Goal: Transaction & Acquisition: Book appointment/travel/reservation

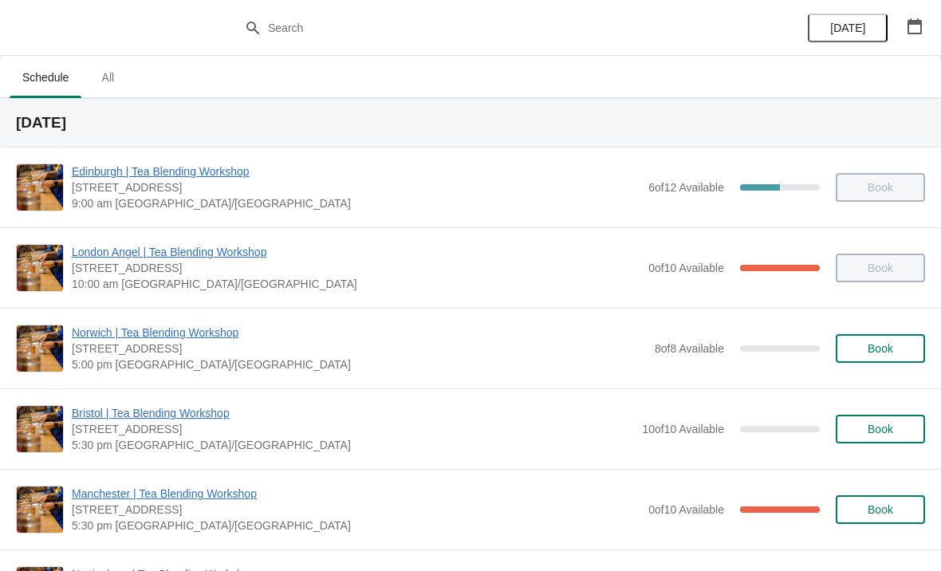
click at [120, 73] on span "All" at bounding box center [108, 77] width 40 height 29
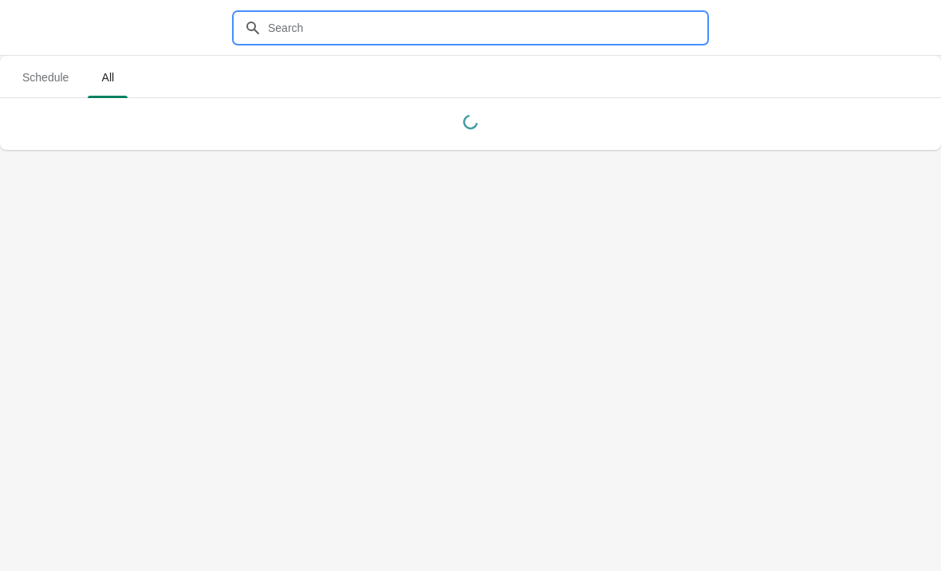
click at [407, 40] on input "text" at bounding box center [486, 28] width 438 height 29
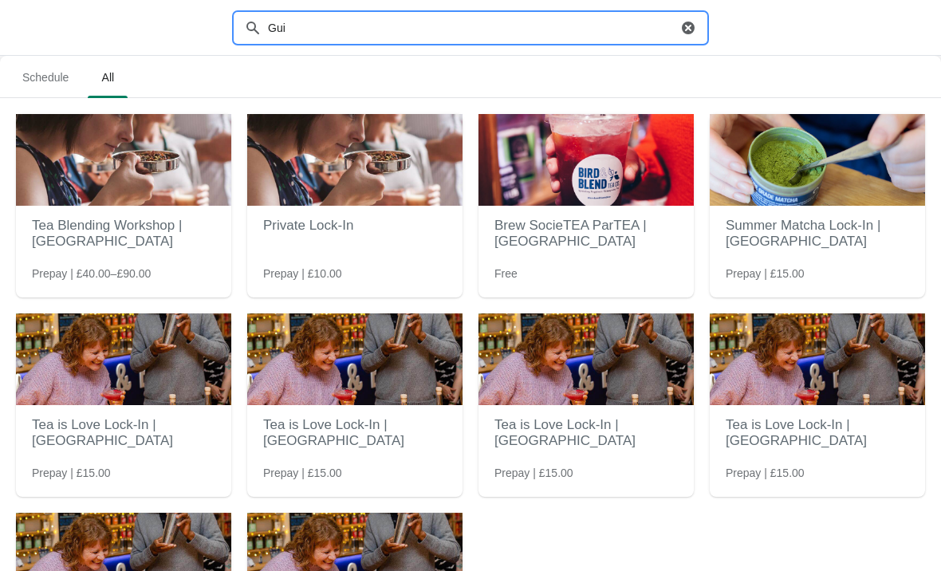
type input "Guil"
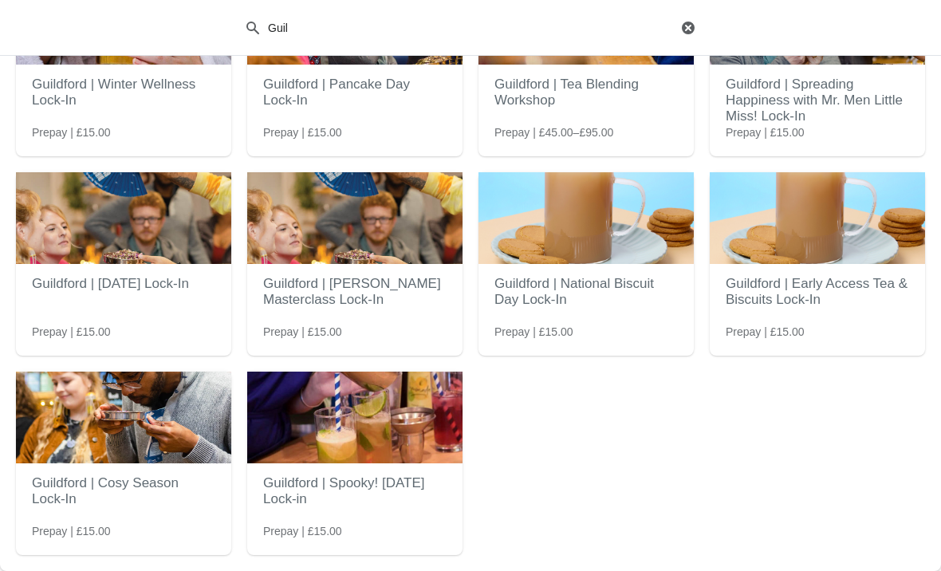
scroll to position [141, 0]
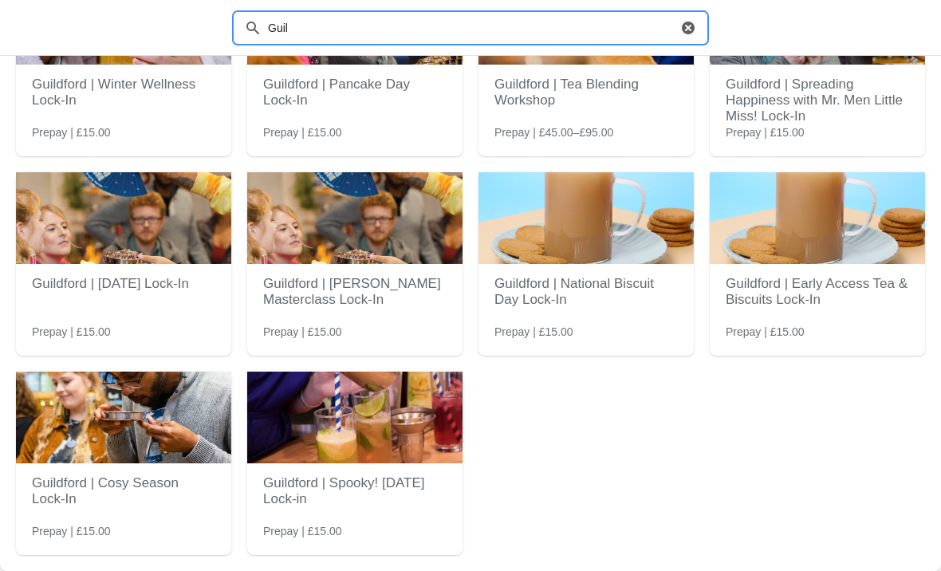
click at [165, 505] on h2 "Guildford | Cosy Season Lock-In" at bounding box center [123, 491] width 183 height 48
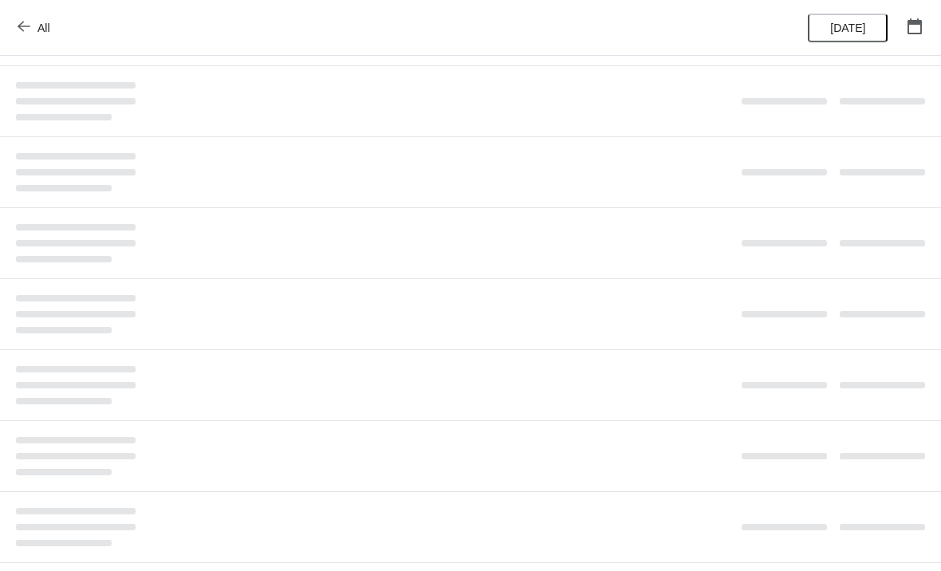
scroll to position [0, 0]
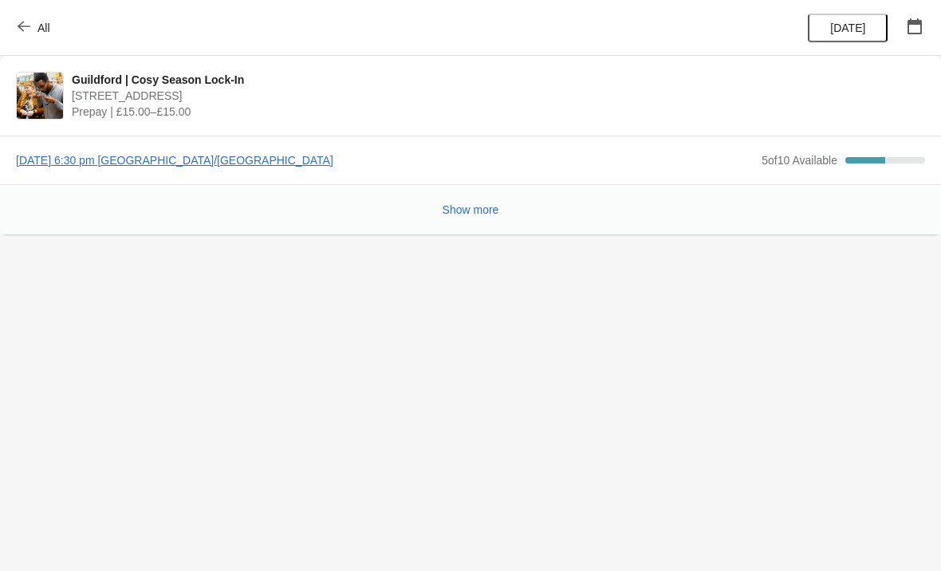
click at [784, 155] on span "5 of 10 Available" at bounding box center [799, 160] width 76 height 13
click at [245, 165] on span "[DATE] 6:30 pm [GEOGRAPHIC_DATA]/[GEOGRAPHIC_DATA]" at bounding box center [384, 160] width 737 height 16
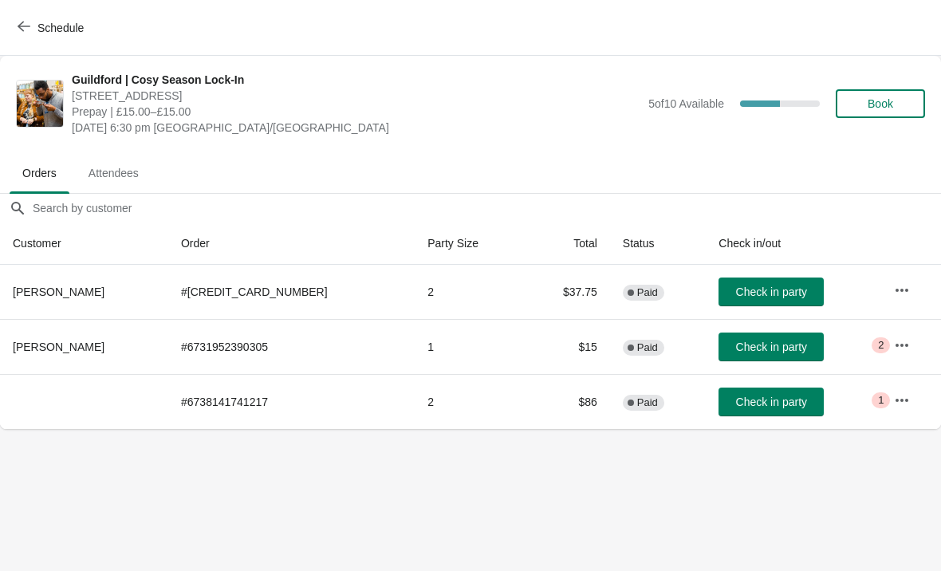
click at [887, 104] on span "Book" at bounding box center [880, 103] width 26 height 13
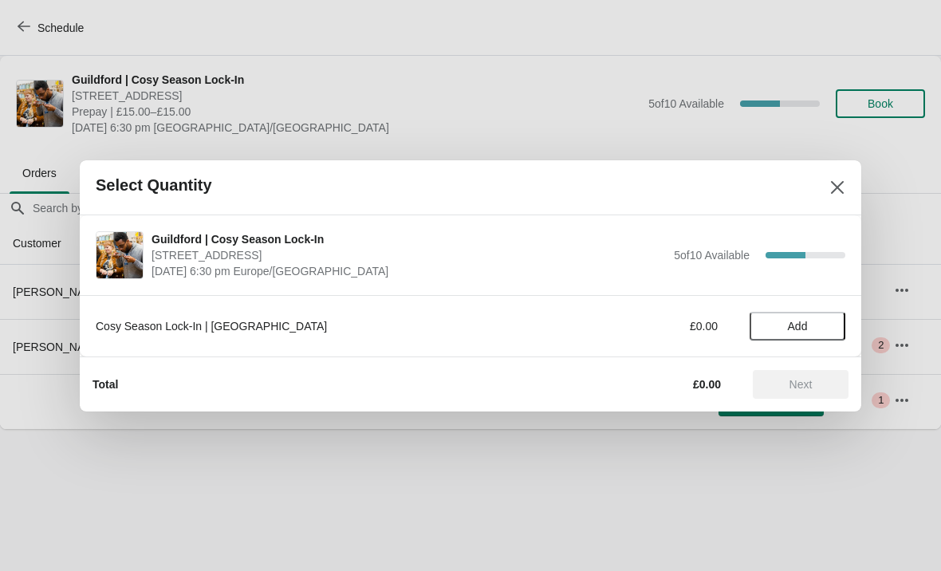
click at [819, 322] on span "Add" at bounding box center [797, 326] width 67 height 13
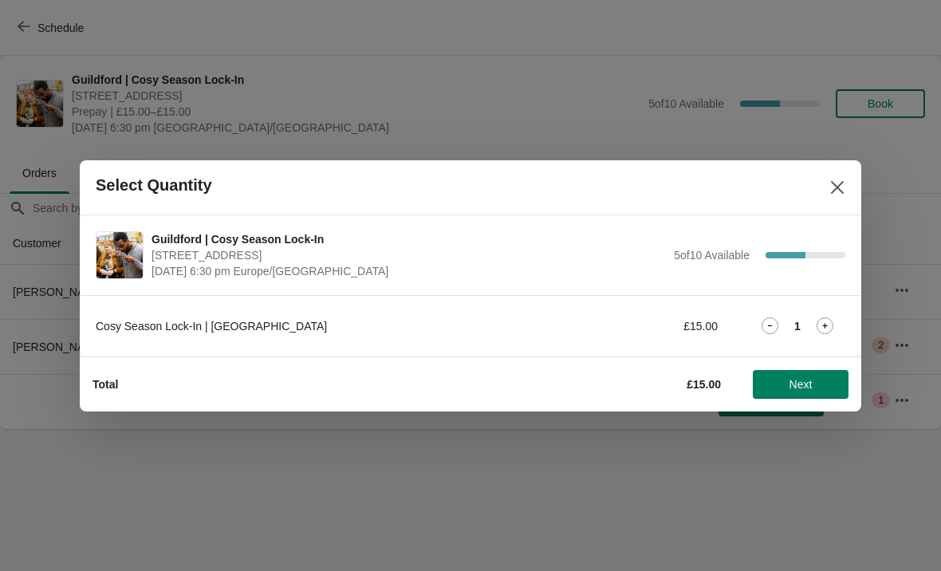
click at [830, 319] on icon at bounding box center [824, 325] width 17 height 17
click at [795, 379] on span "Next" at bounding box center [800, 384] width 23 height 13
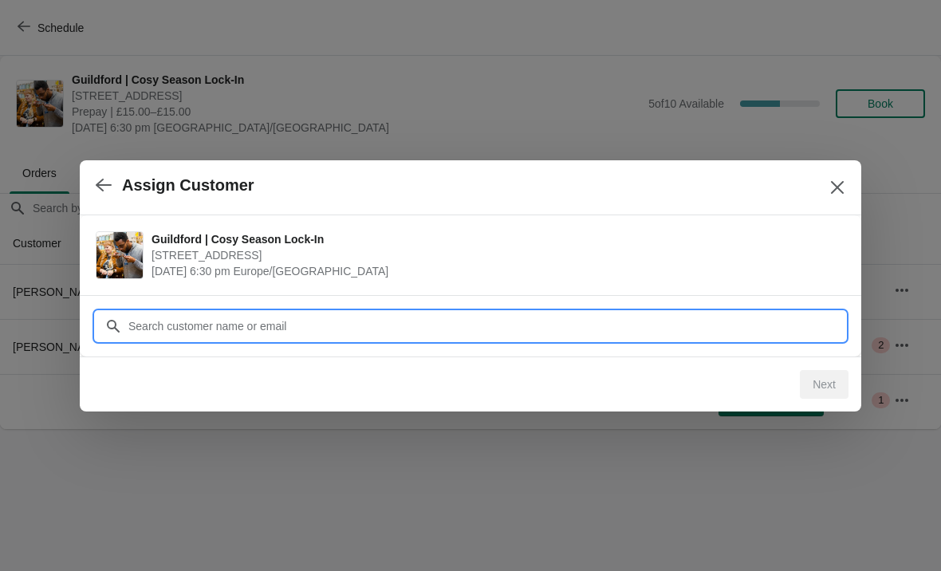
click at [566, 429] on div "Assign Customer Guildford | Cosy Season Lock-In [STREET_ADDRESS] [DATE] 6:30 pm…" at bounding box center [470, 429] width 941 height 0
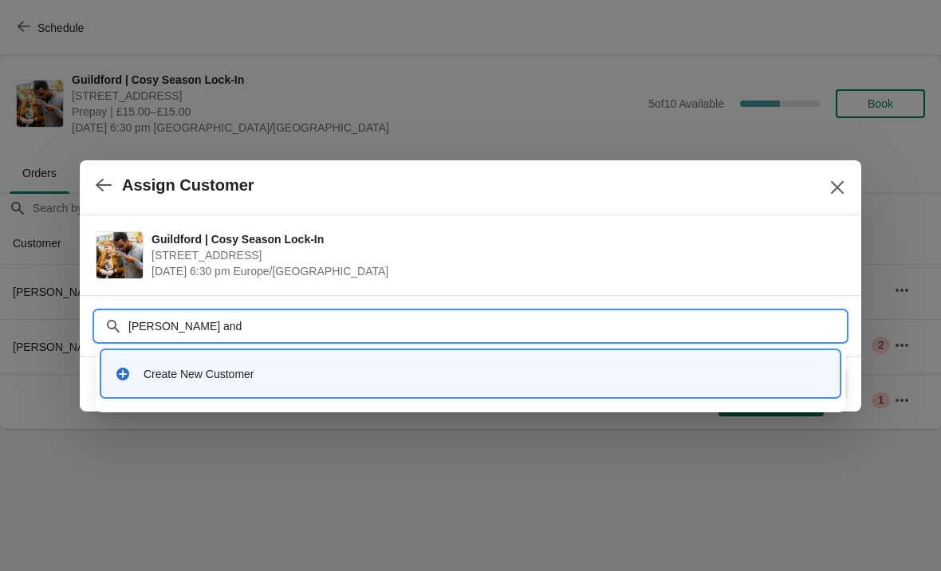
type input "[PERSON_NAME]"
click at [186, 371] on div "Create New Customer" at bounding box center [484, 374] width 682 height 16
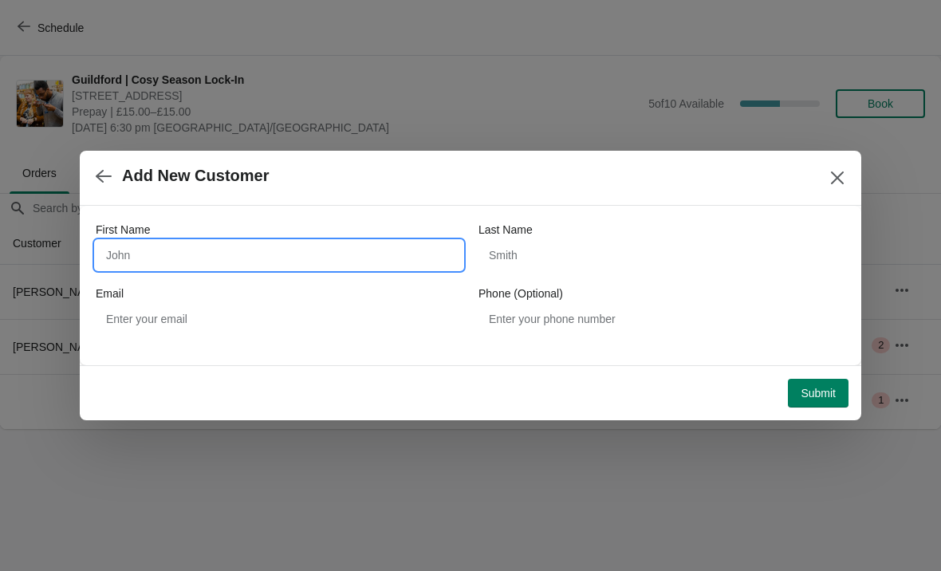
click at [366, 246] on input "First Name" at bounding box center [279, 255] width 367 height 29
type input "[PERSON_NAME]"
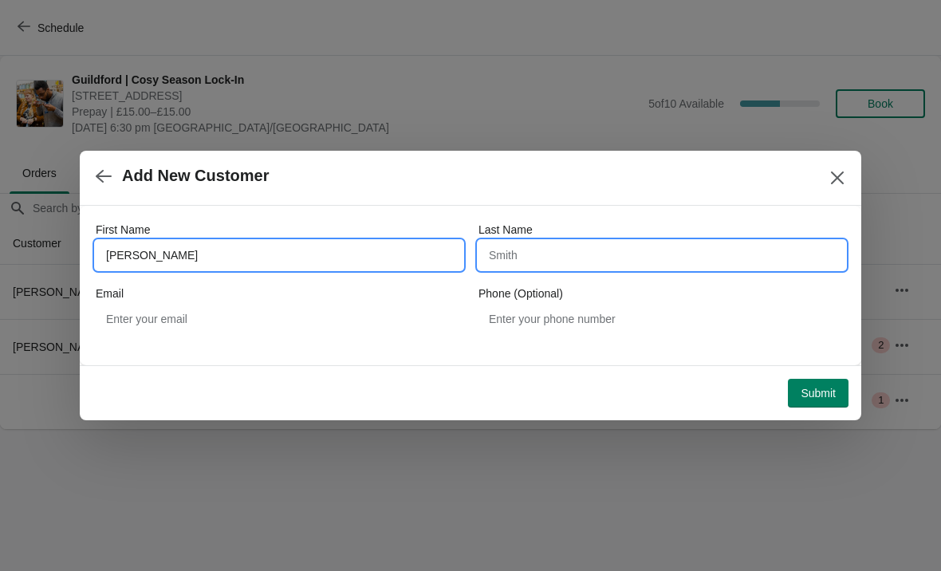
click at [611, 253] on input "Last Name" at bounding box center [661, 255] width 367 height 29
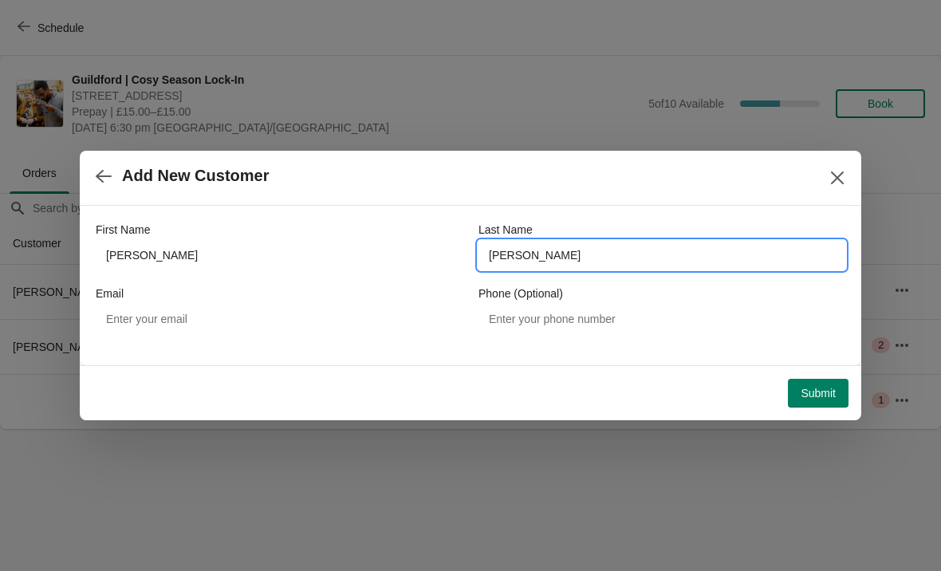
type input "[PERSON_NAME]"
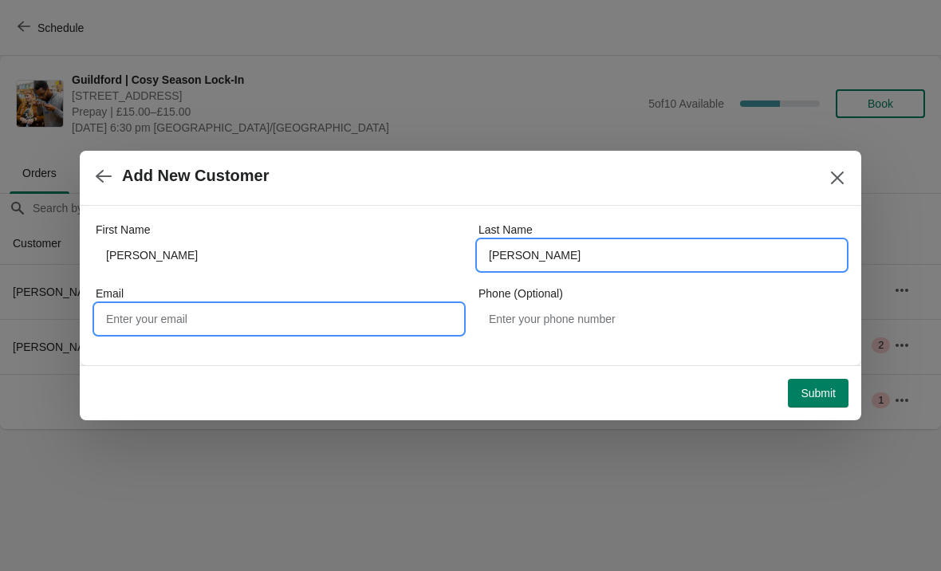
click at [163, 319] on input "Email" at bounding box center [279, 319] width 367 height 29
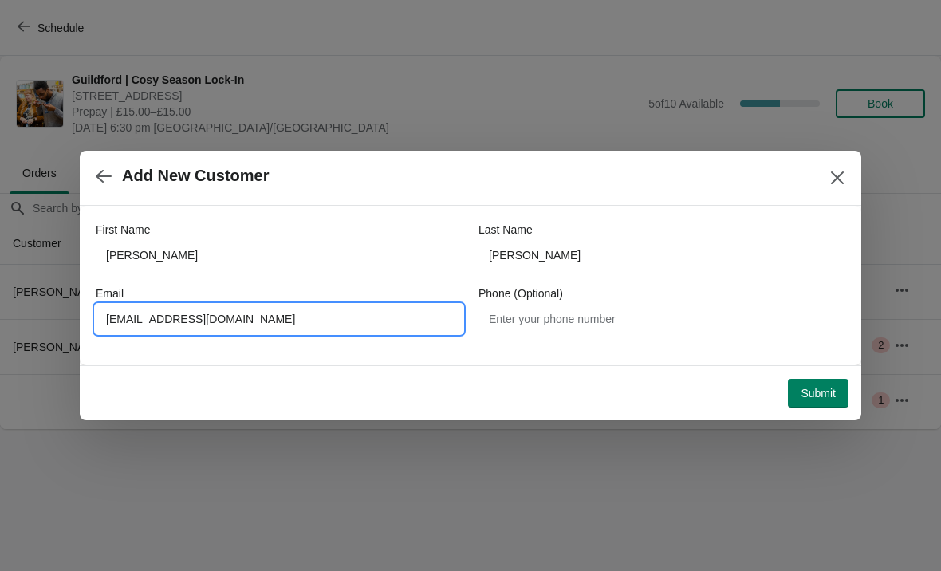
type input "[EMAIL_ADDRESS][DOMAIN_NAME]"
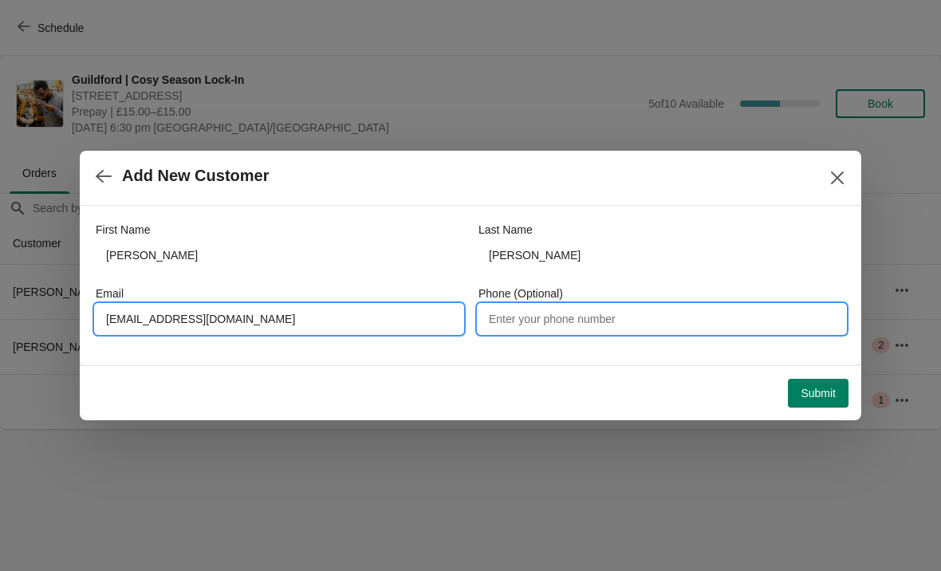
click at [647, 315] on input "Phone (Optional)" at bounding box center [661, 319] width 367 height 29
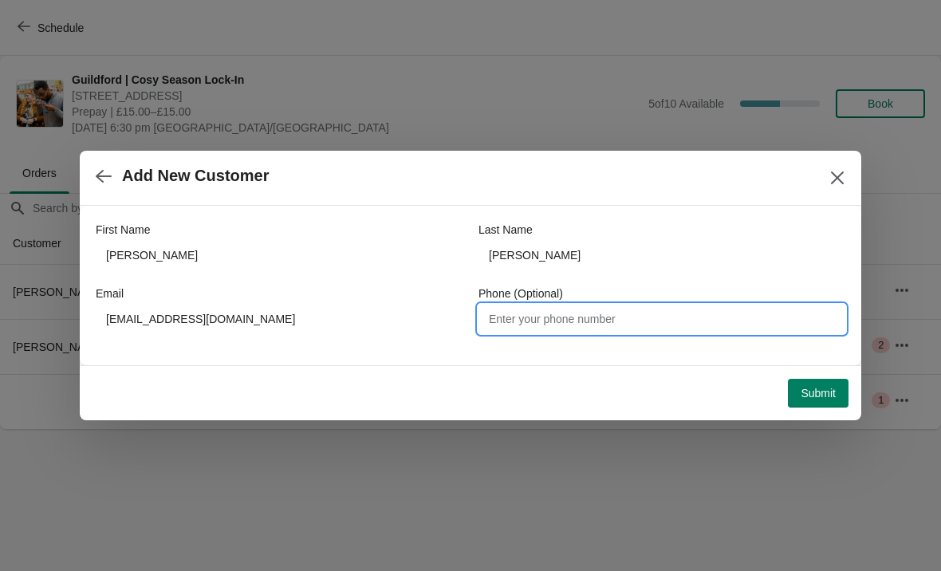
click at [823, 394] on span "Submit" at bounding box center [817, 393] width 35 height 13
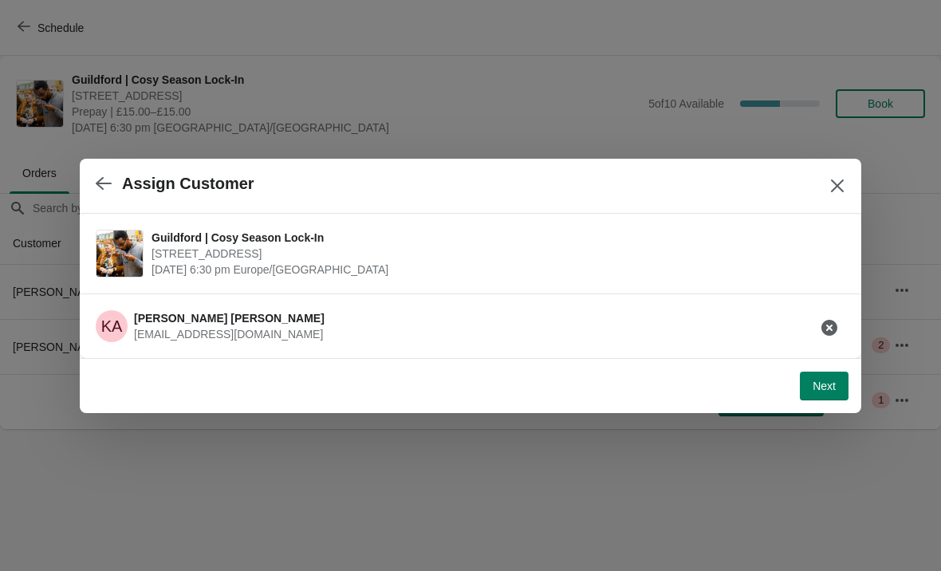
click at [824, 388] on span "Next" at bounding box center [823, 385] width 23 height 13
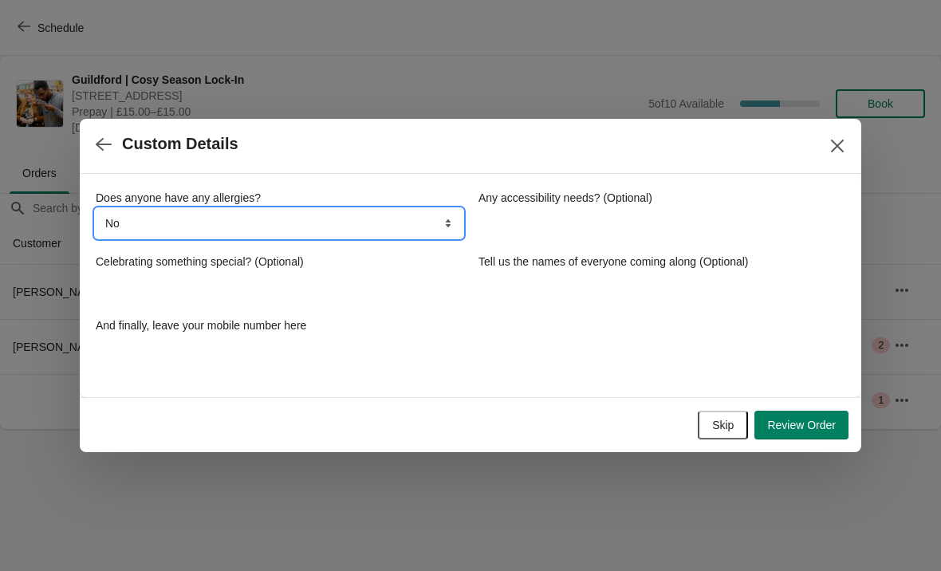
click at [404, 222] on select "No Yes, nuts Yes, wheat Yes, other" at bounding box center [279, 223] width 367 height 29
select select "Yes, other"
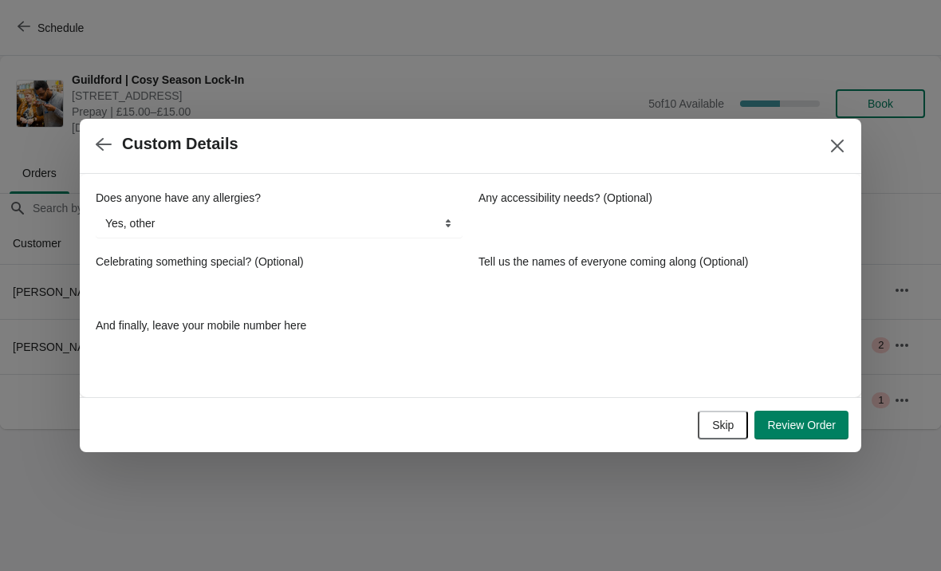
click at [404, 252] on div "Does anyone have any allergies? No Yes, nuts Yes, wheat Yes, other Yes, other A…" at bounding box center [470, 277] width 749 height 175
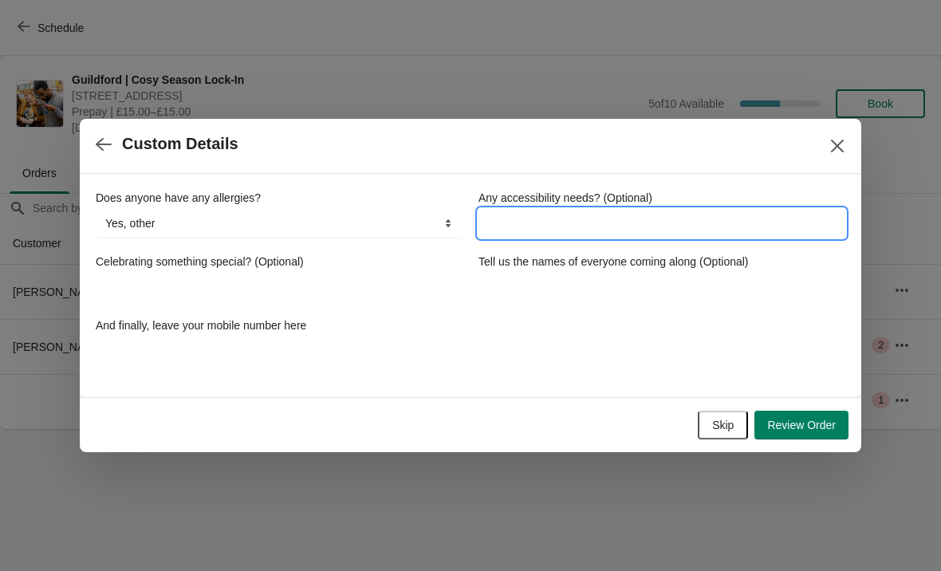
click at [634, 226] on input "Any accessibility needs? (Optional)" at bounding box center [661, 223] width 367 height 29
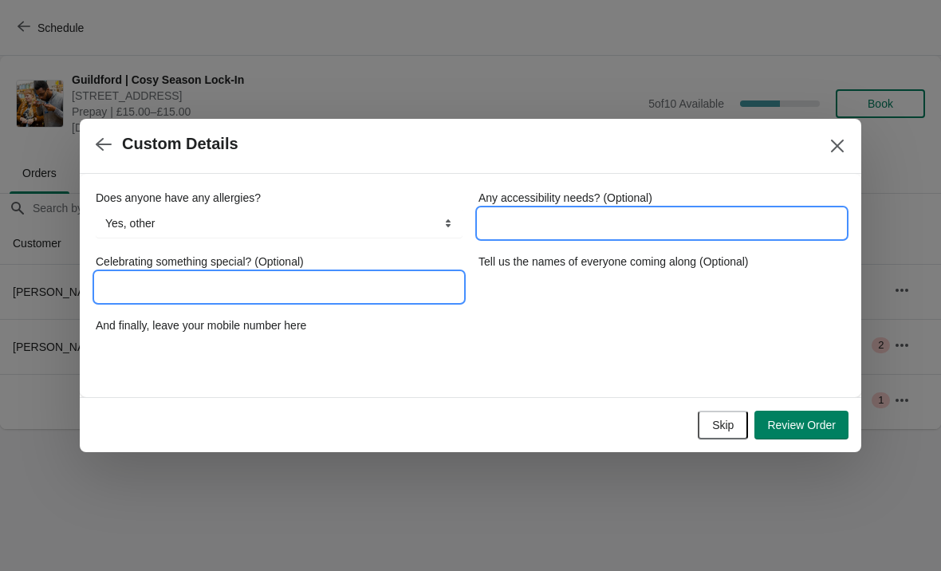
click at [415, 286] on input "Celebrating something special? (Optional)" at bounding box center [279, 287] width 367 height 29
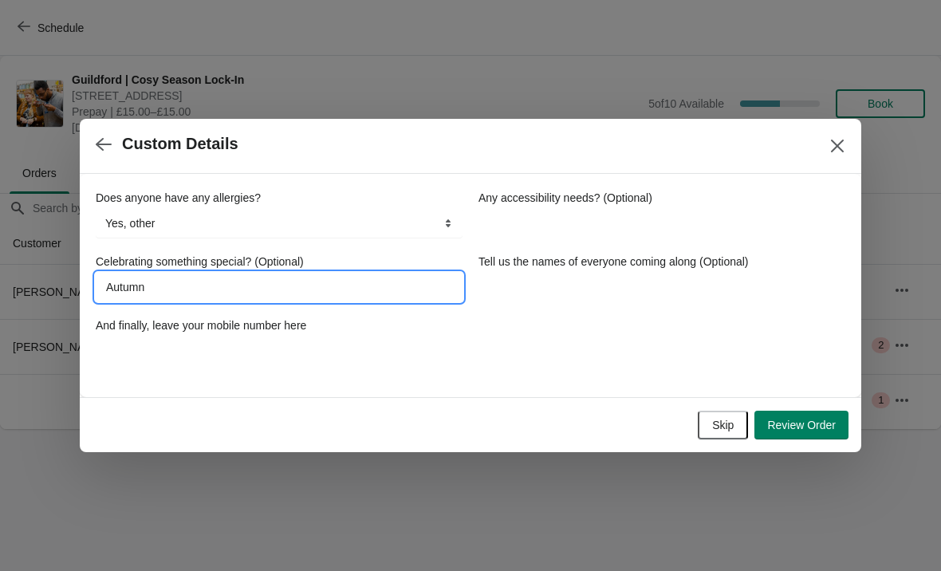
type input "Autumn"
click at [635, 312] on div "Does anyone have any allergies? No Yes, nuts Yes, wheat Yes, other Yes, other A…" at bounding box center [470, 277] width 749 height 175
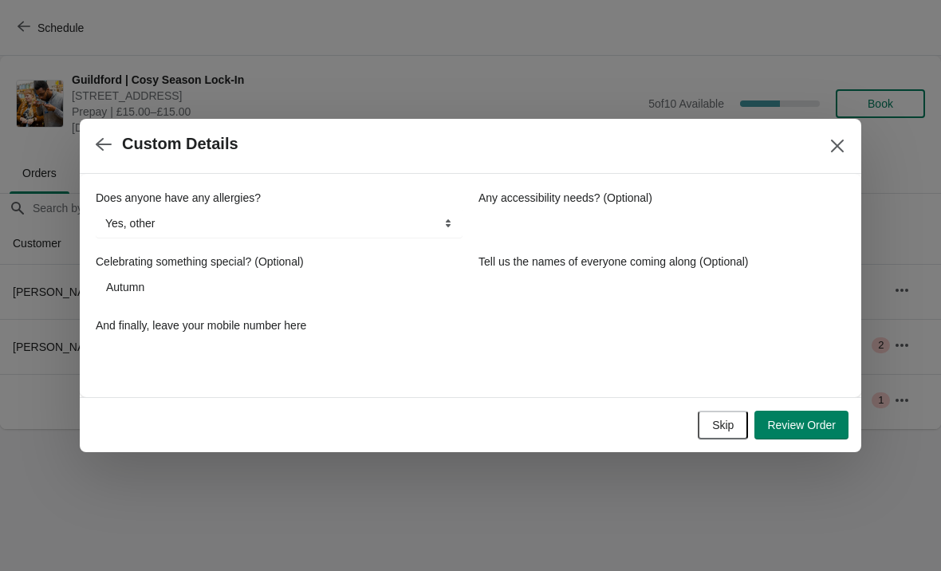
click at [631, 269] on label "Tell us the names of everyone coming along (Optional)" at bounding box center [613, 261] width 270 height 16
click at [631, 273] on input "Tell us the names of everyone coming along (Optional)" at bounding box center [661, 287] width 367 height 29
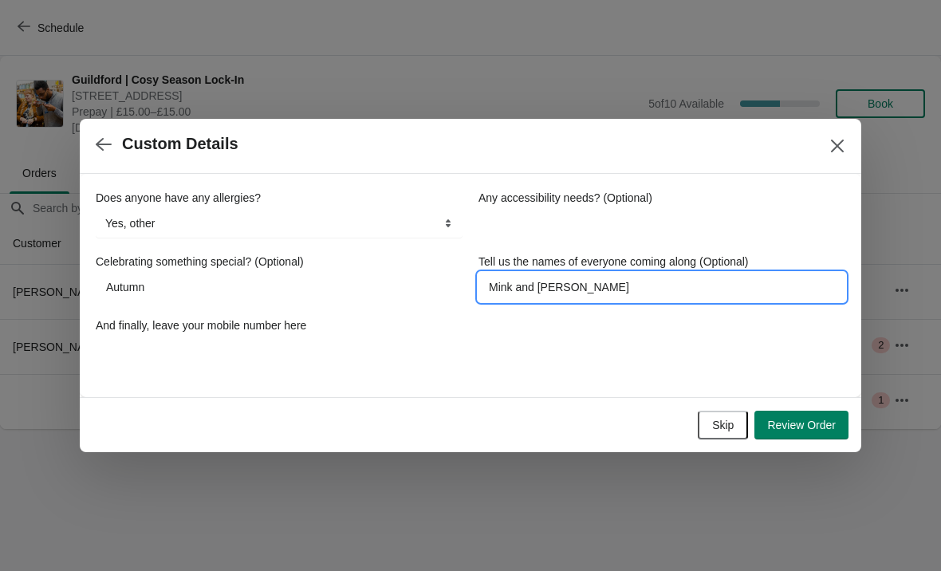
type input "Mink and [PERSON_NAME]"
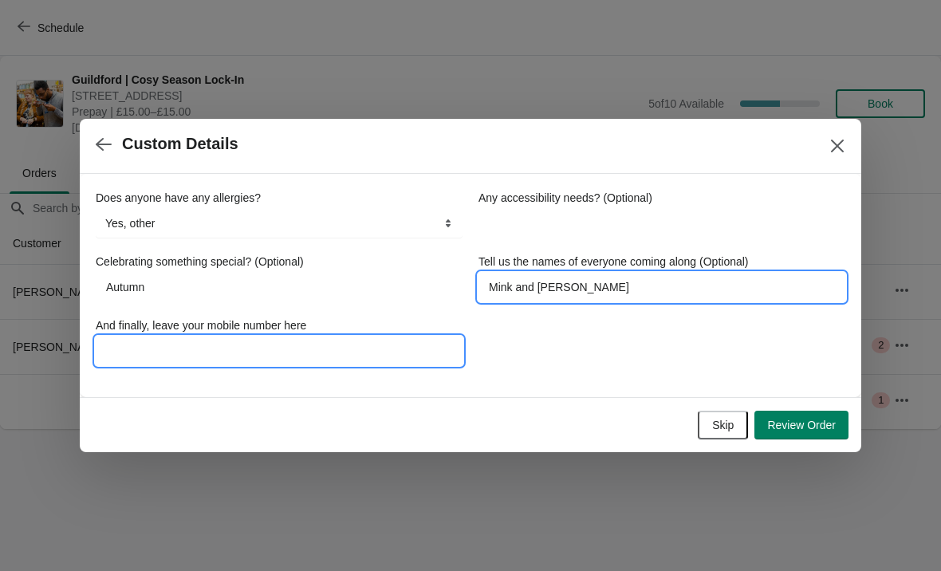
click at [405, 349] on input "And finally, leave your mobile number here" at bounding box center [279, 350] width 367 height 29
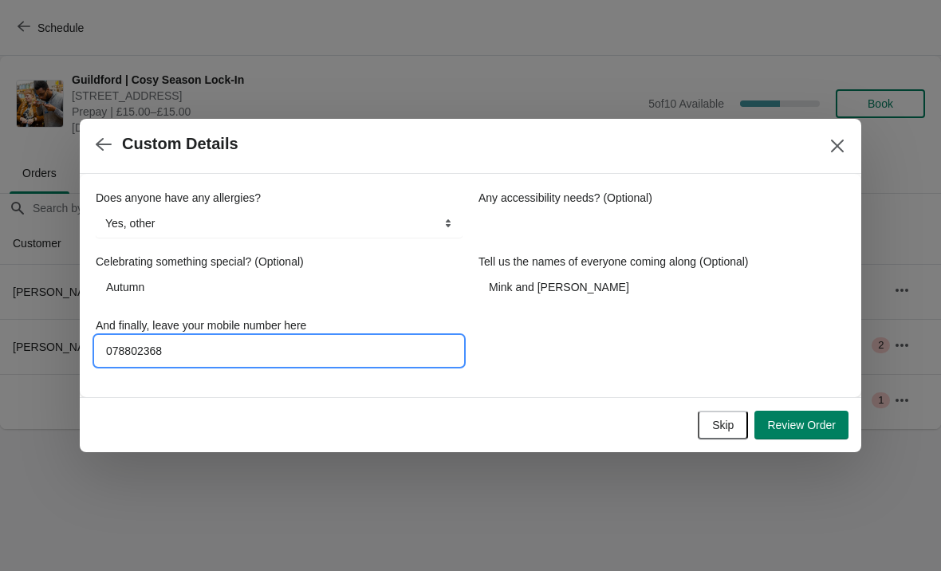
type input "0788023683"
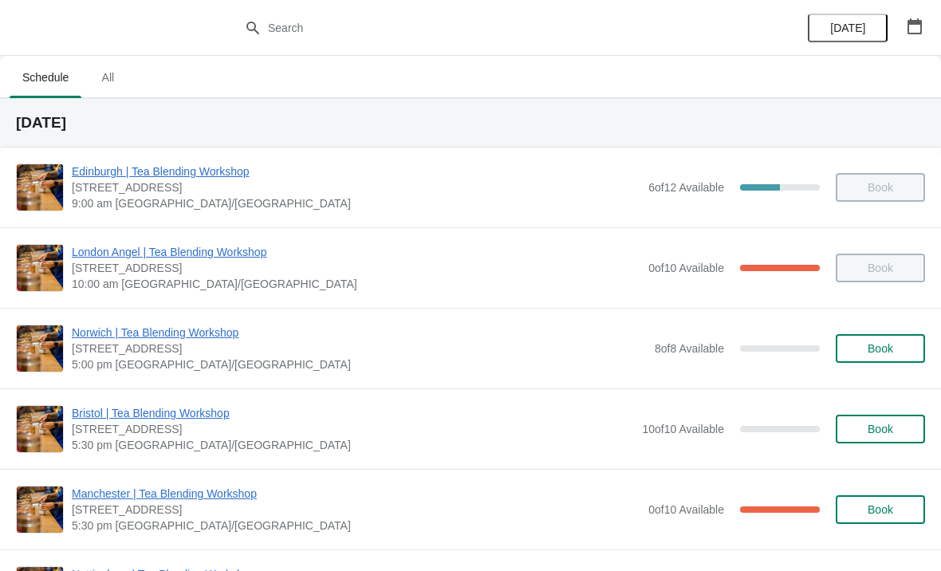
click at [98, 63] on span "All" at bounding box center [108, 77] width 40 height 29
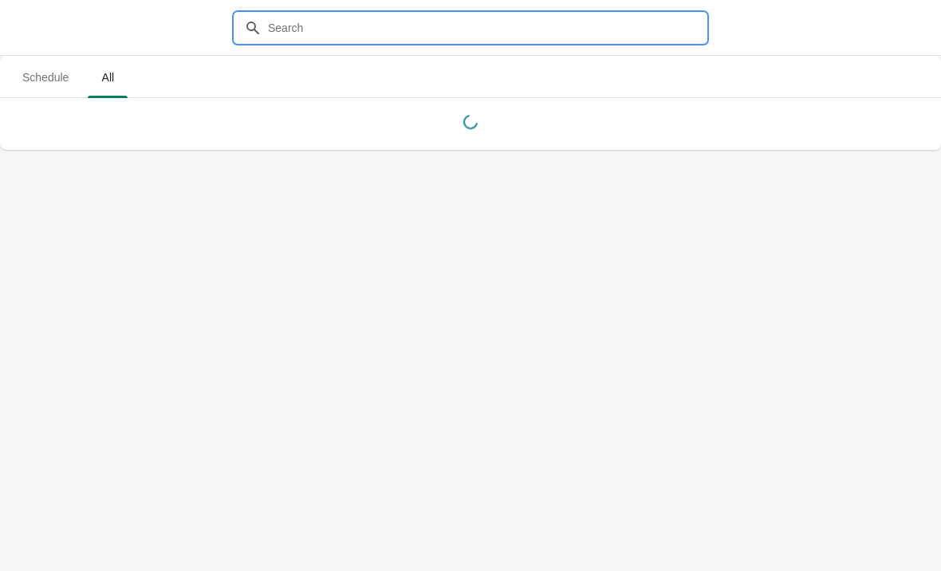
click at [316, 15] on input "text" at bounding box center [486, 28] width 438 height 29
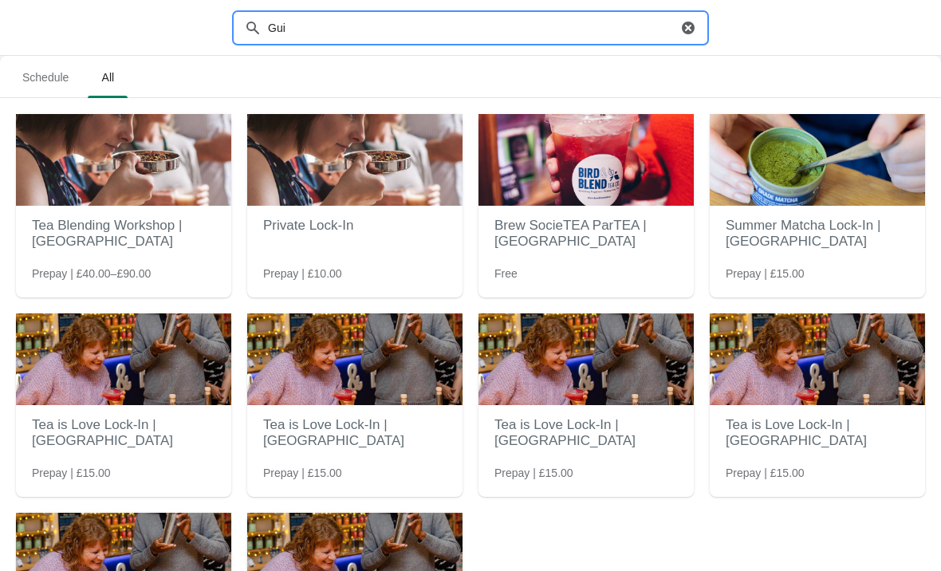
type input "Guil"
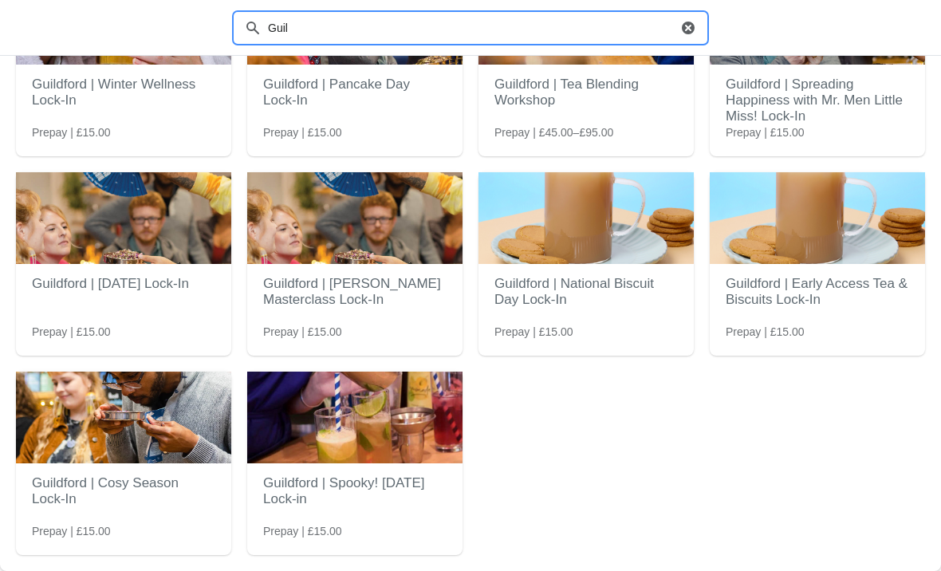
scroll to position [141, 0]
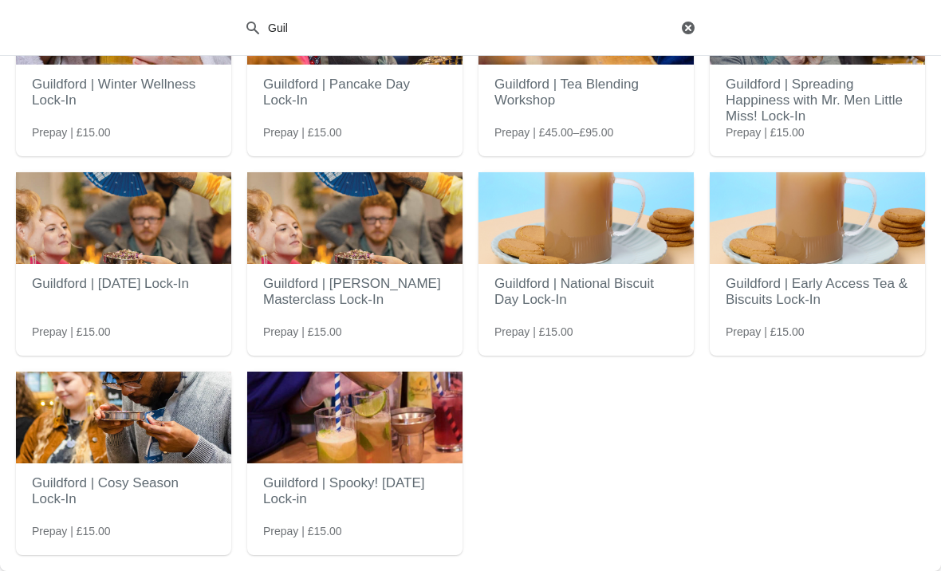
click at [144, 483] on h2 "Guildford | Cosy Season Lock-In" at bounding box center [123, 491] width 183 height 48
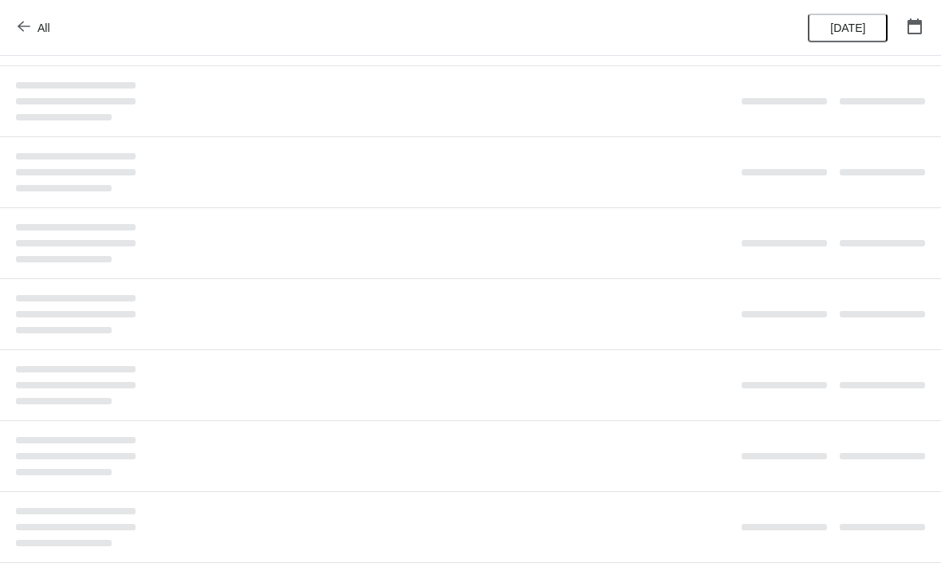
scroll to position [0, 0]
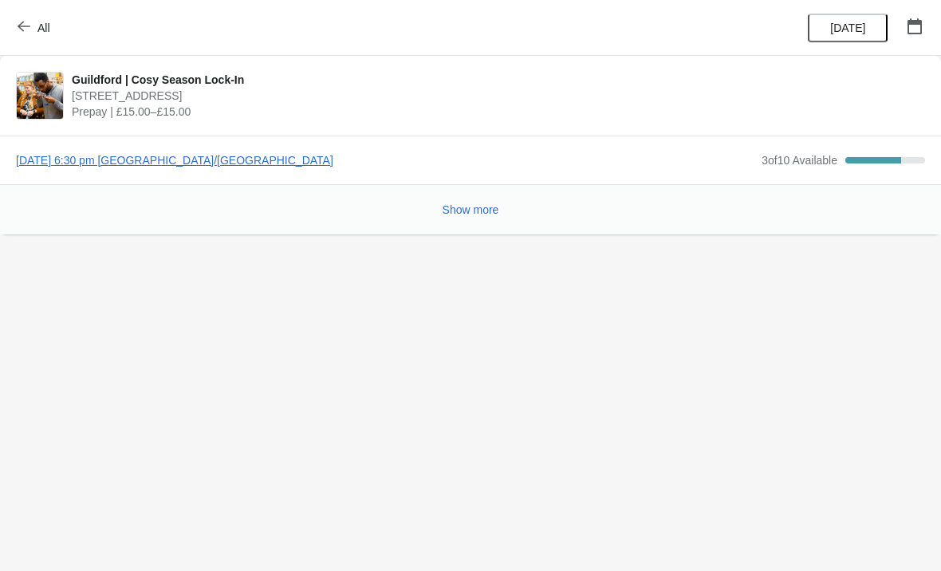
click at [111, 157] on span "[DATE] 6:30 pm [GEOGRAPHIC_DATA]/[GEOGRAPHIC_DATA]" at bounding box center [384, 160] width 737 height 16
